Goal: Information Seeking & Learning: Learn about a topic

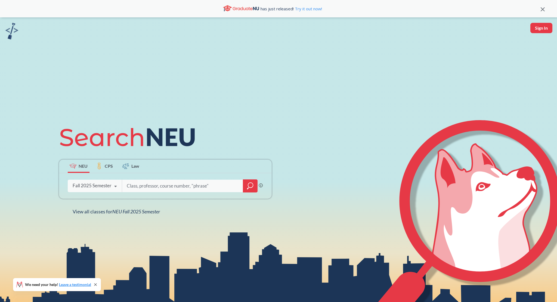
click at [109, 185] on div "Fall 2025 Semester" at bounding box center [92, 186] width 39 height 6
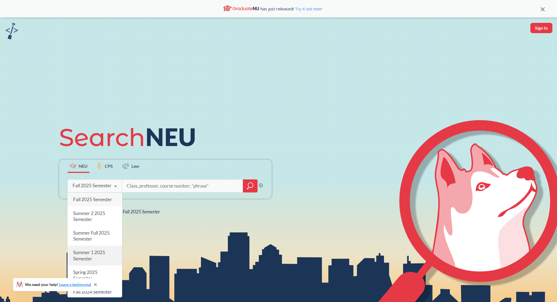
click at [103, 250] on span "Summer 1 2025 Semester" at bounding box center [89, 256] width 32 height 12
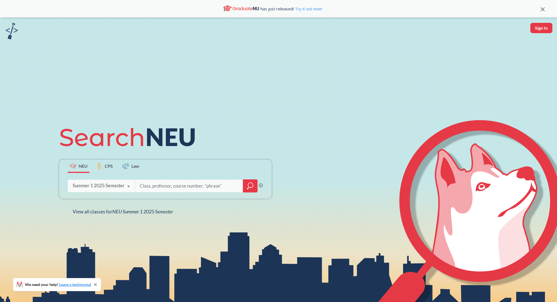
click at [152, 184] on input "search" at bounding box center [189, 185] width 100 height 11
click at [147, 183] on input "search" at bounding box center [189, 185] width 100 height 11
paste input "CS 1210"
type input "CS 1210"
click at [249, 186] on icon "magnifying glass" at bounding box center [250, 186] width 7 height 8
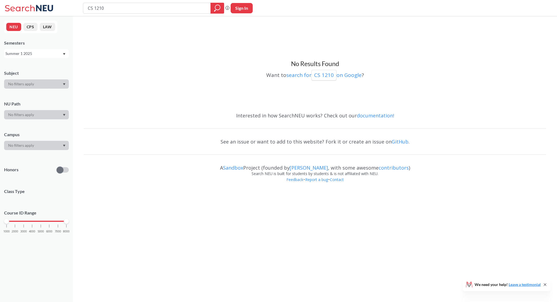
click at [45, 54] on div "Summer 1 2025" at bounding box center [33, 54] width 57 height 6
click at [39, 79] on div "Summer 1 2024" at bounding box center [37, 79] width 61 height 6
click at [217, 8] on icon "magnifying glass" at bounding box center [217, 8] width 7 height 8
click at [220, 7] on icon "magnifying glass" at bounding box center [217, 7] width 5 height 5
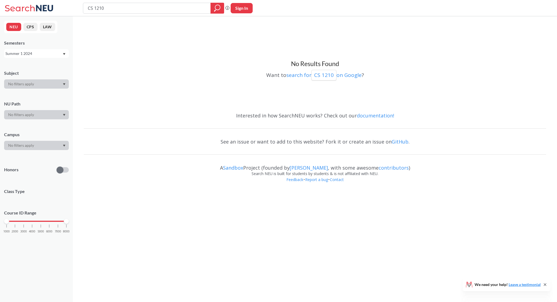
click at [38, 54] on div "Summer 1 2024" at bounding box center [33, 54] width 57 height 6
click at [45, 78] on div "Summer 2 2025" at bounding box center [37, 81] width 61 height 6
click at [217, 5] on icon "magnifying glass" at bounding box center [217, 8] width 7 height 8
click at [42, 52] on div "Summer 2 2025" at bounding box center [33, 54] width 57 height 6
